Goal: Task Accomplishment & Management: Manage account settings

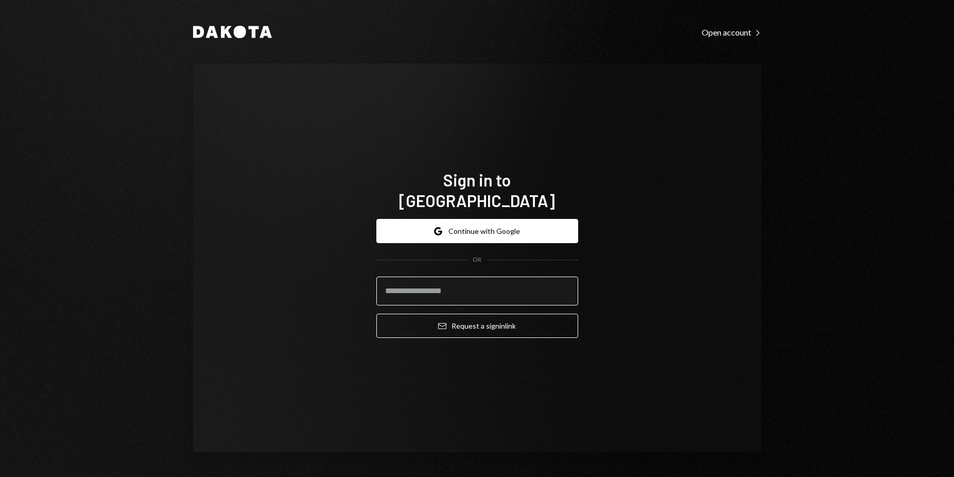
click at [480, 280] on input "email" at bounding box center [477, 290] width 202 height 29
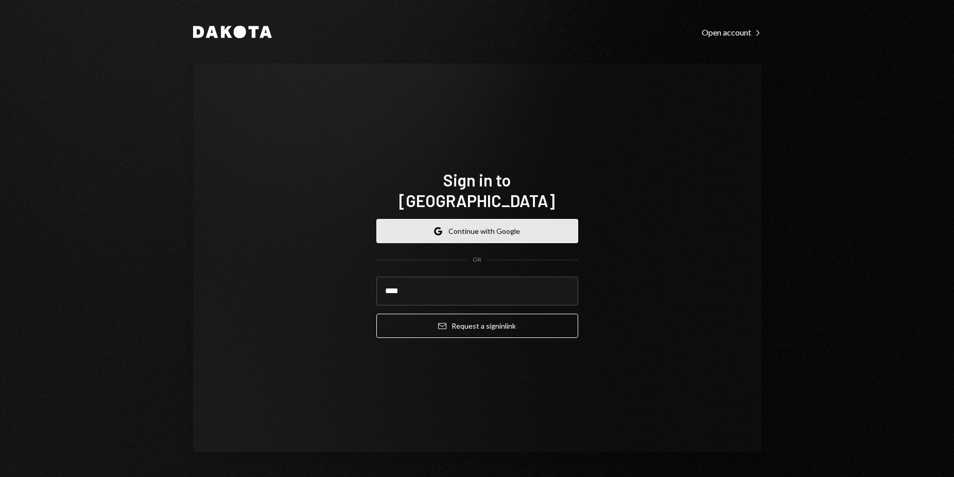
type input "****"
type input "**********"
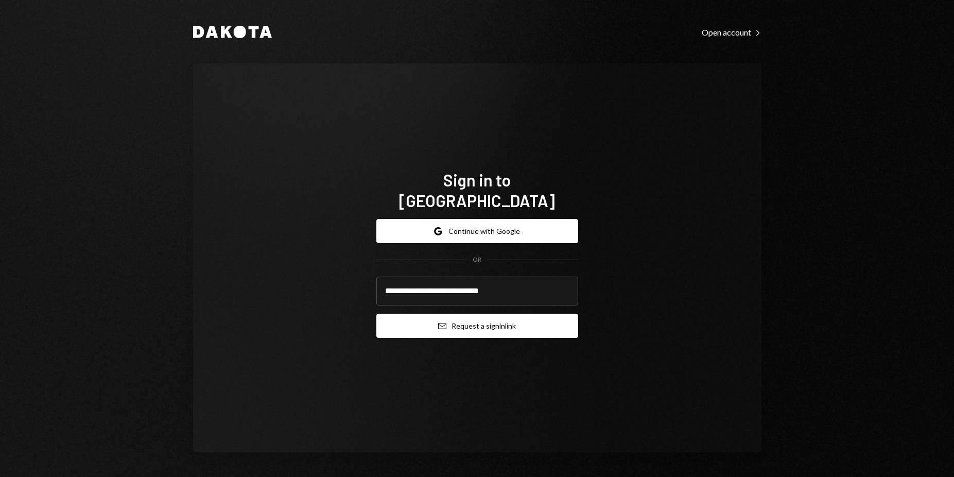
click at [485, 314] on button "Email Request a sign in link" at bounding box center [477, 326] width 202 height 24
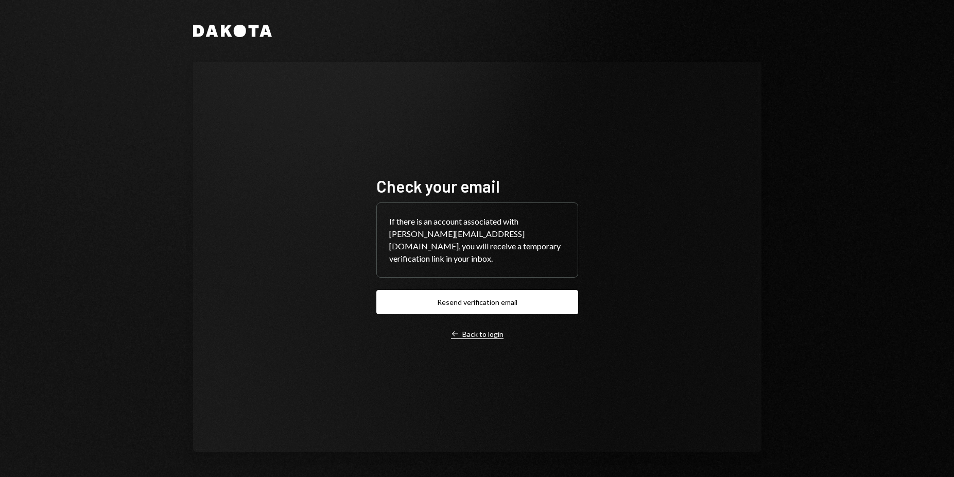
click at [492, 332] on div "Left Arrow Back to login" at bounding box center [477, 333] width 53 height 9
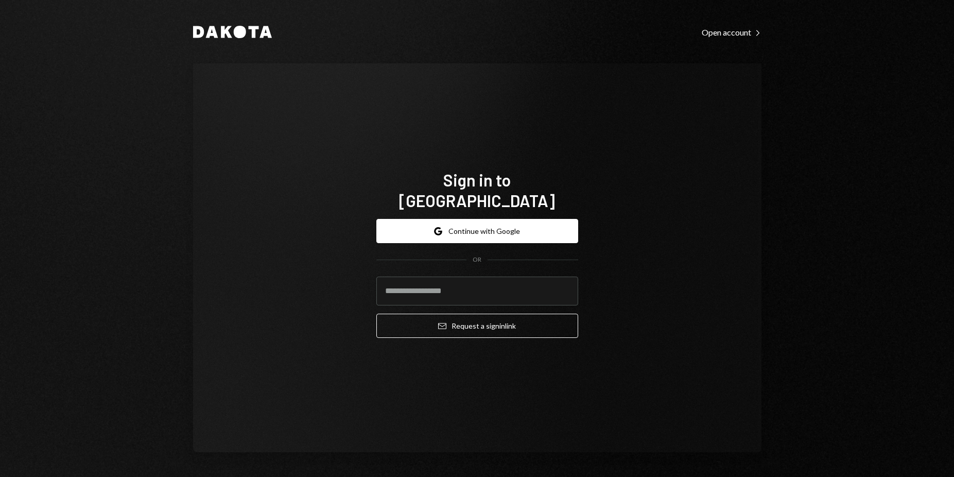
click at [705, 242] on div "Sign in to [GEOGRAPHIC_DATA] Google Continue with Google OR Email Request a sig…" at bounding box center [477, 257] width 568 height 389
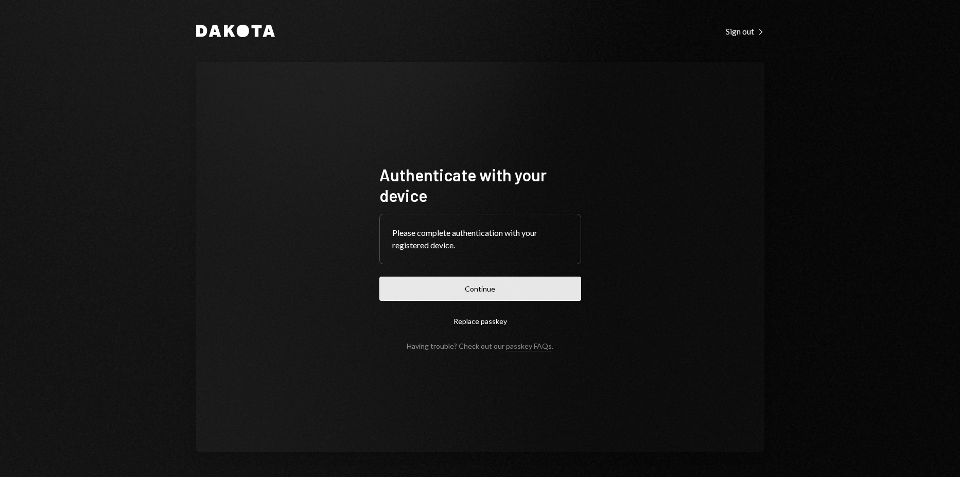
click at [558, 276] on button "Continue" at bounding box center [480, 288] width 202 height 24
click at [412, 294] on button "Continue" at bounding box center [480, 288] width 202 height 24
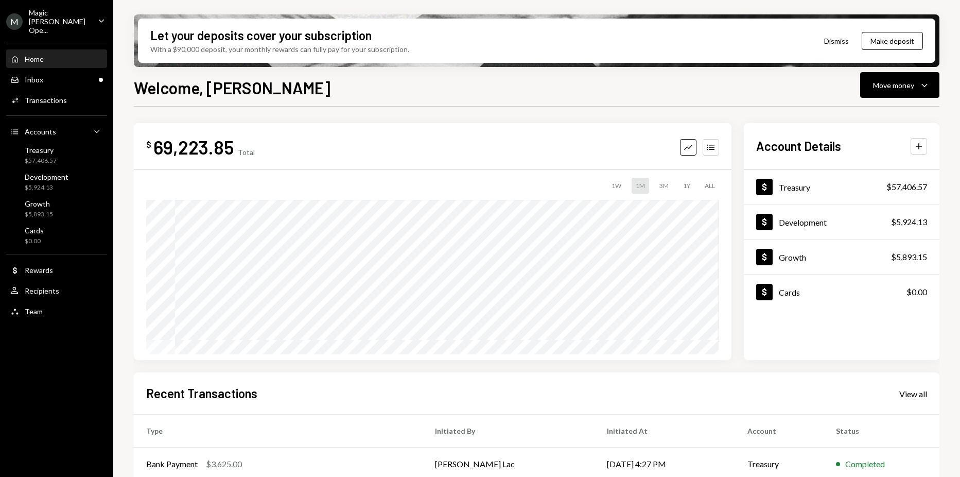
click at [92, 21] on div "M Magic Newton Ope... Caret Down" at bounding box center [56, 21] width 113 height 26
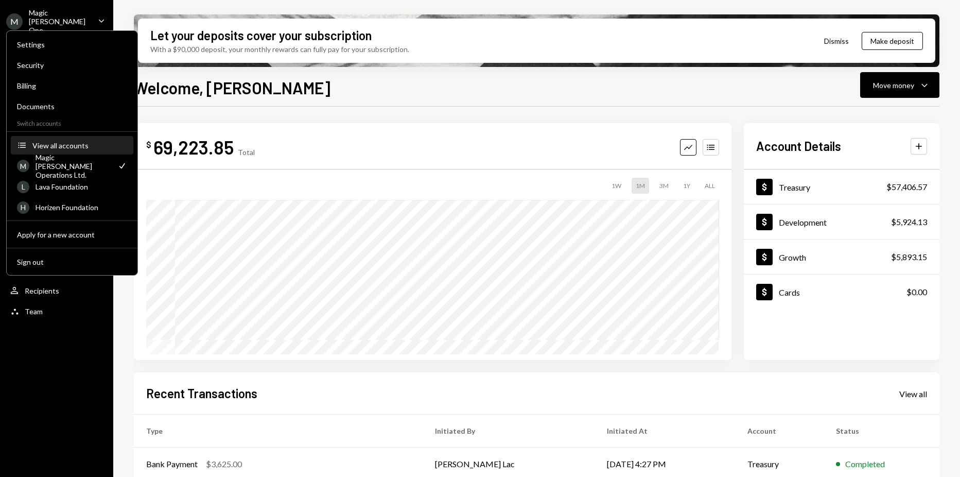
click at [91, 145] on div "View all accounts" at bounding box center [79, 145] width 95 height 9
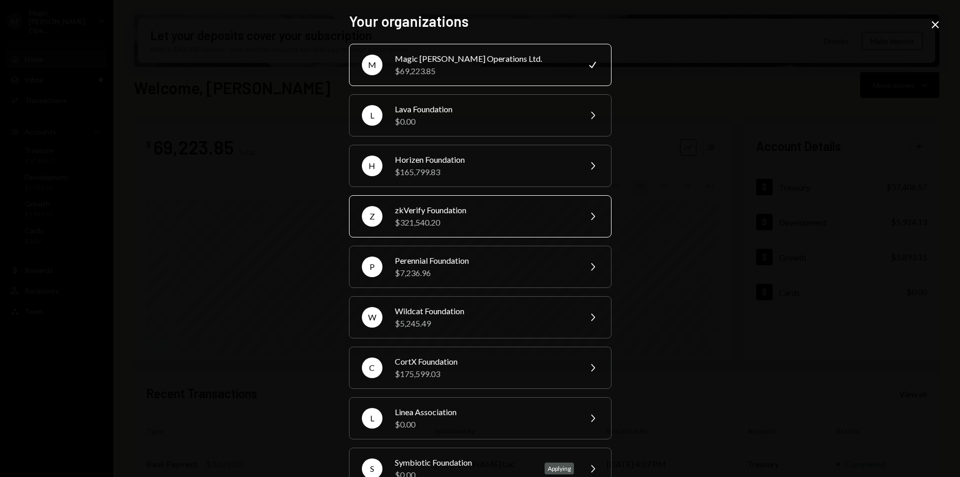
click at [509, 212] on div "zkVerify Foundation" at bounding box center [484, 210] width 179 height 12
